Goal: Task Accomplishment & Management: Manage account settings

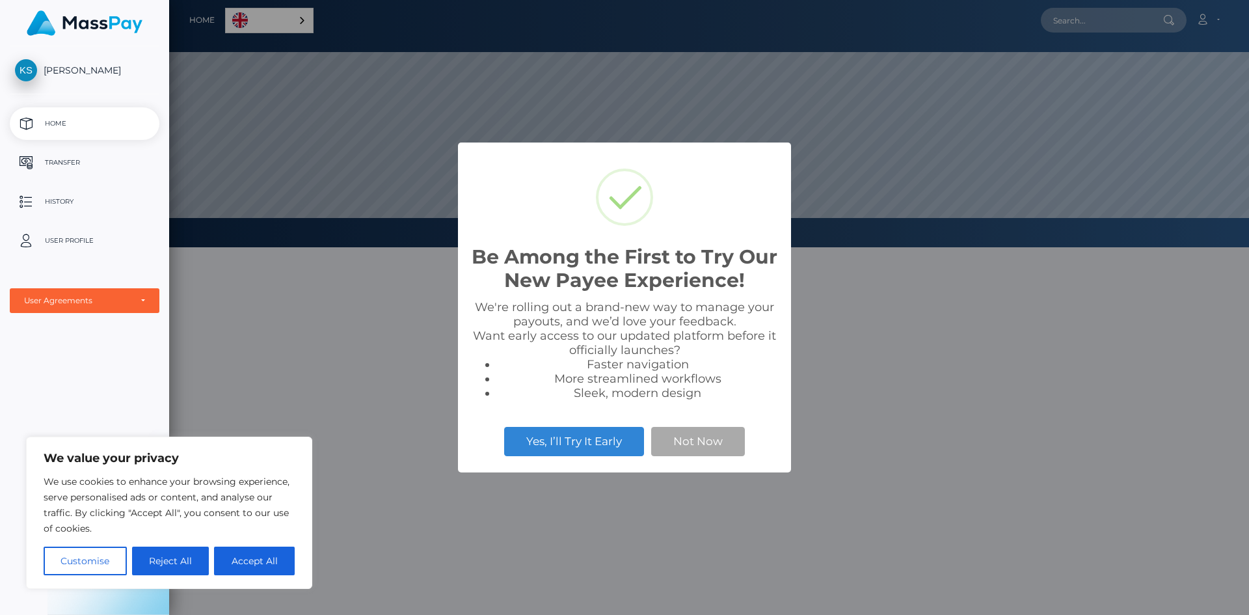
scroll to position [247, 1080]
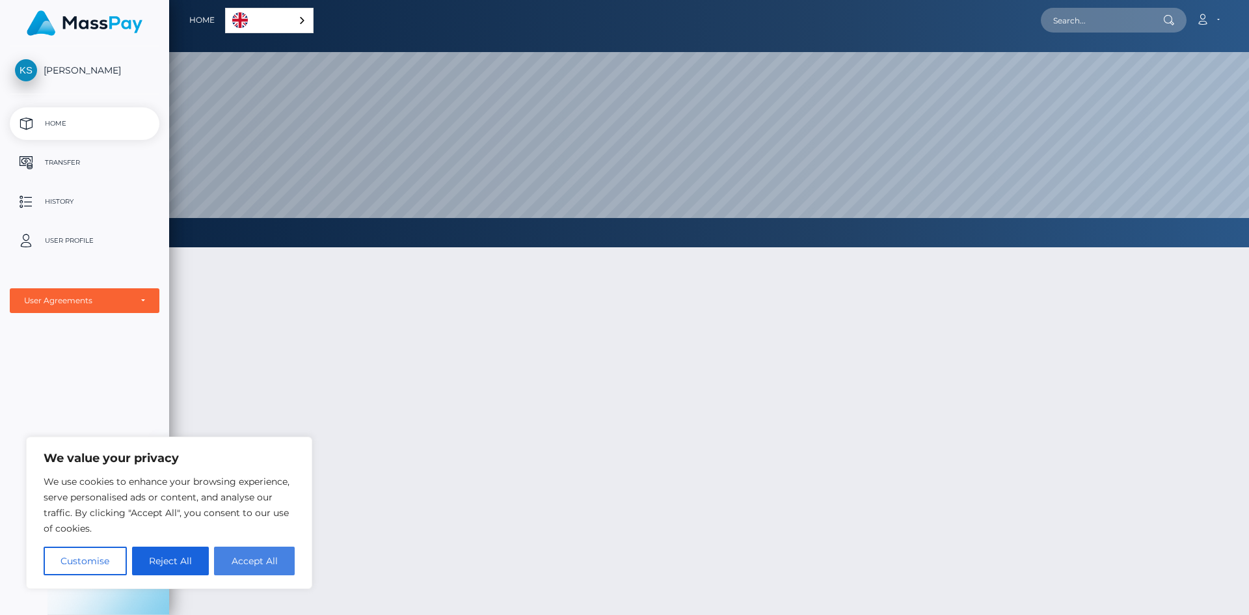
click at [285, 562] on button "Accept All" at bounding box center [254, 561] width 81 height 29
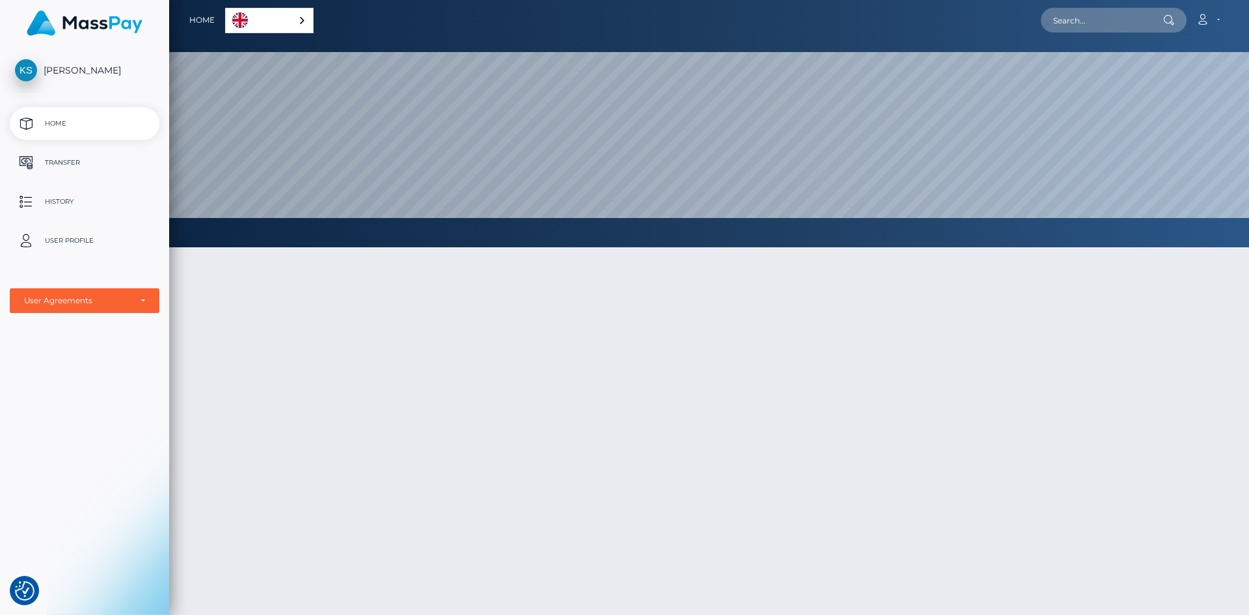
checkbox input "true"
click at [80, 165] on p "Transfer" at bounding box center [84, 163] width 139 height 20
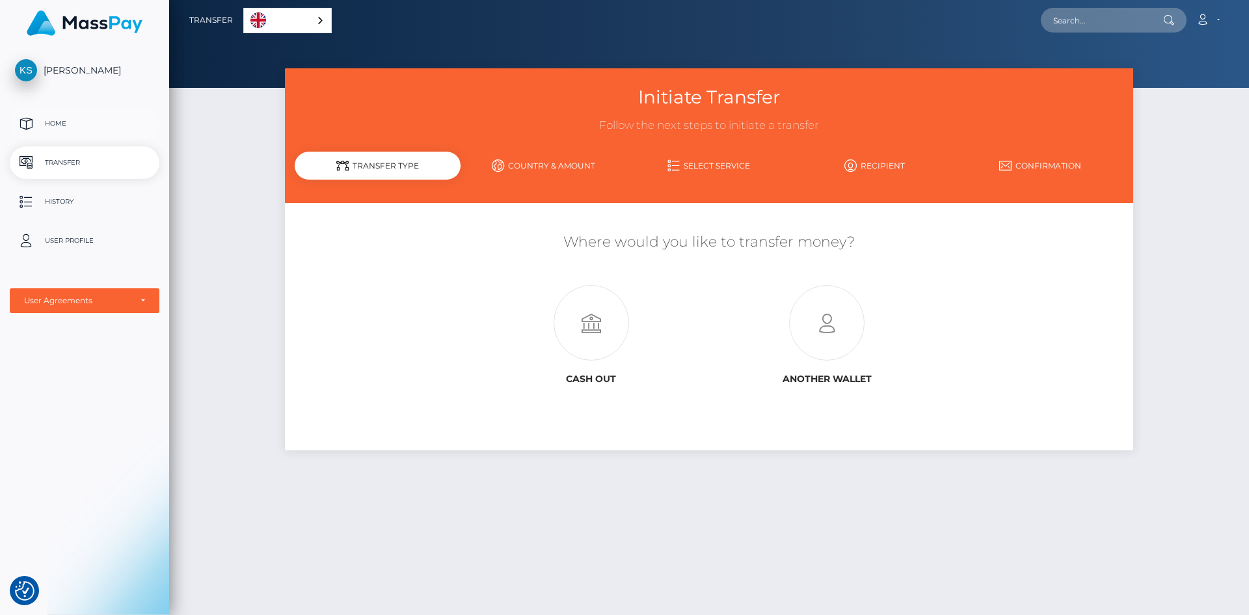
click at [62, 129] on p "Home" at bounding box center [84, 124] width 139 height 20
